Goal: Information Seeking & Learning: Learn about a topic

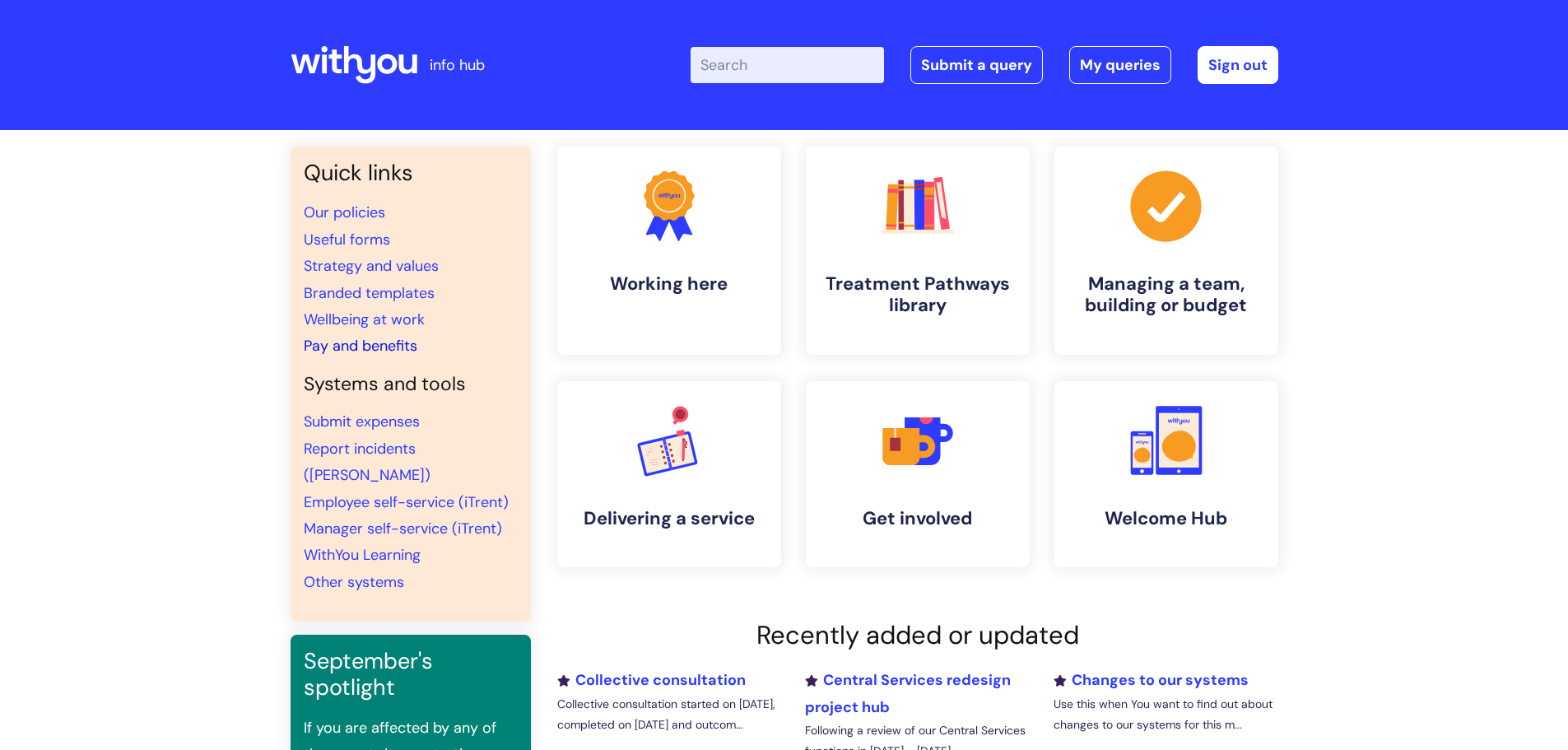
click at [353, 343] on link "Pay and benefits" at bounding box center [361, 346] width 114 height 20
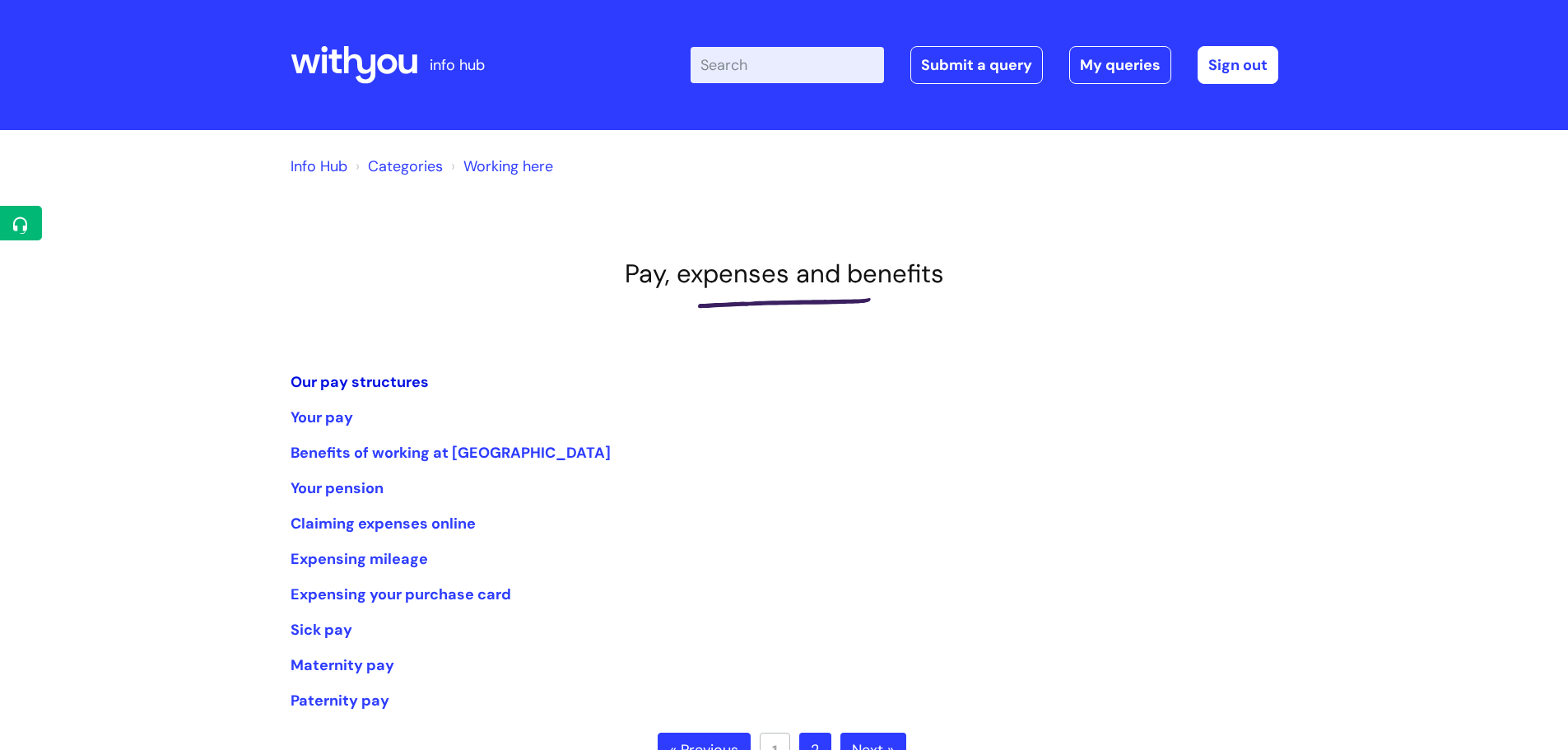
click at [348, 386] on link "Our pay structures" at bounding box center [360, 382] width 139 height 20
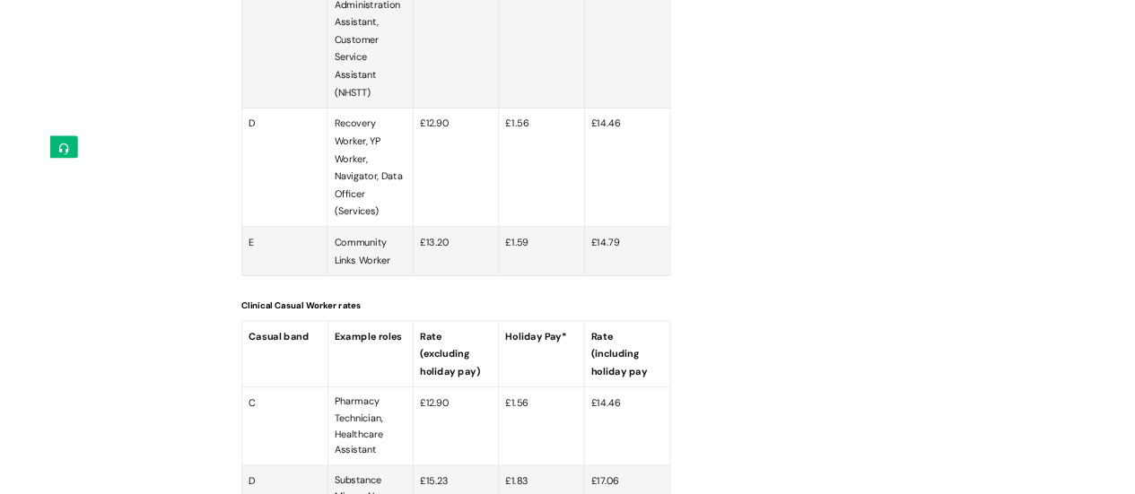
scroll to position [5472, 0]
